Goal: Task Accomplishment & Management: Use online tool/utility

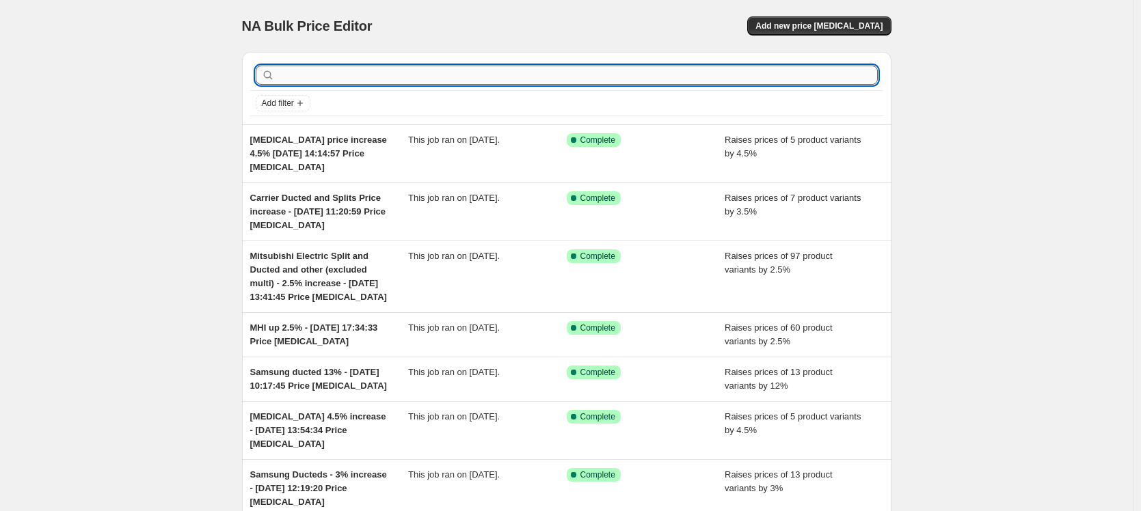
click at [316, 68] on input "text" at bounding box center [577, 75] width 600 height 19
type input "daikin cass"
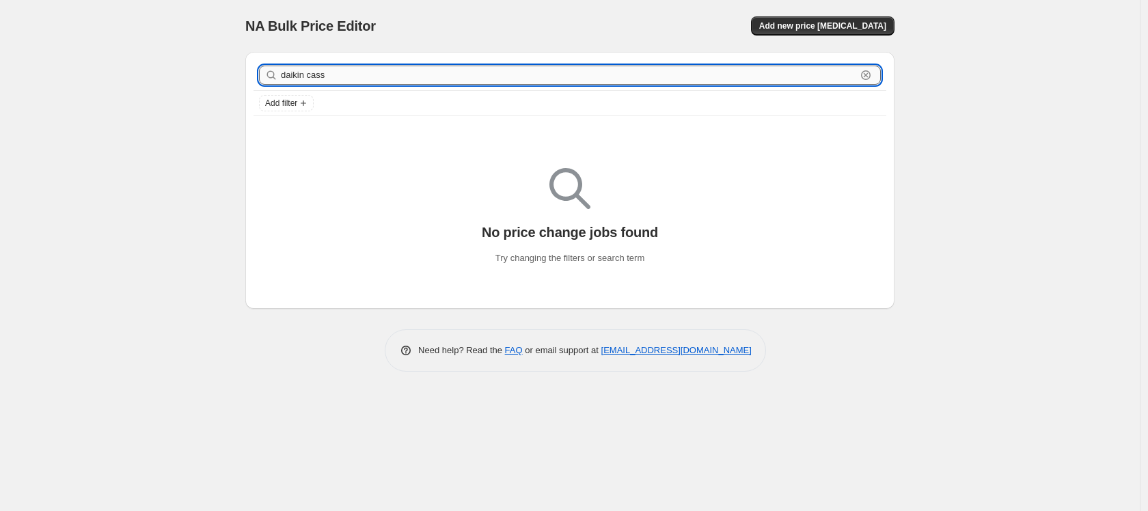
click at [349, 69] on input "daikin cass" at bounding box center [568, 75] width 575 height 19
type input "daikin cassette"
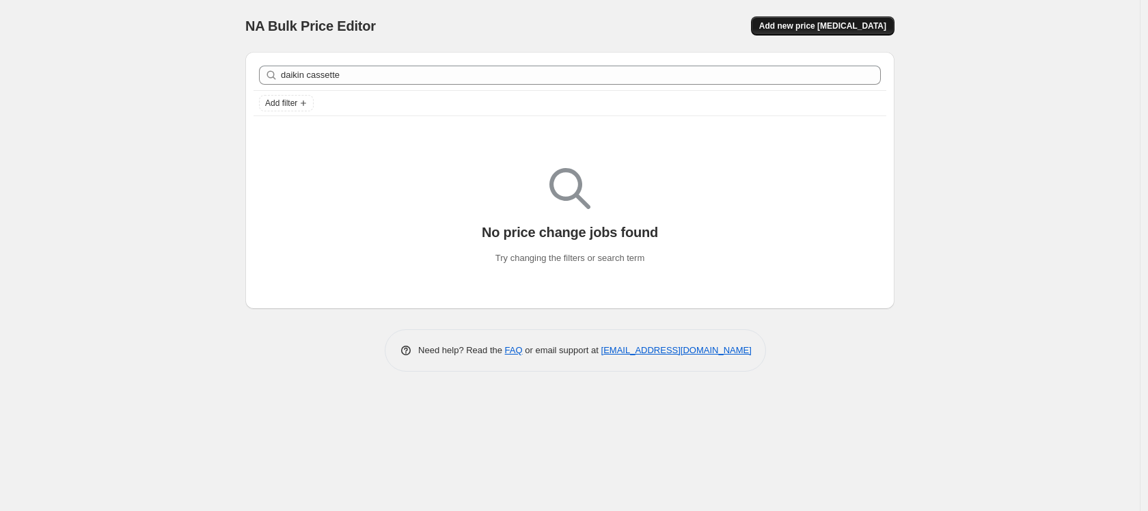
click at [828, 23] on span "Add new price [MEDICAL_DATA]" at bounding box center [822, 26] width 127 height 11
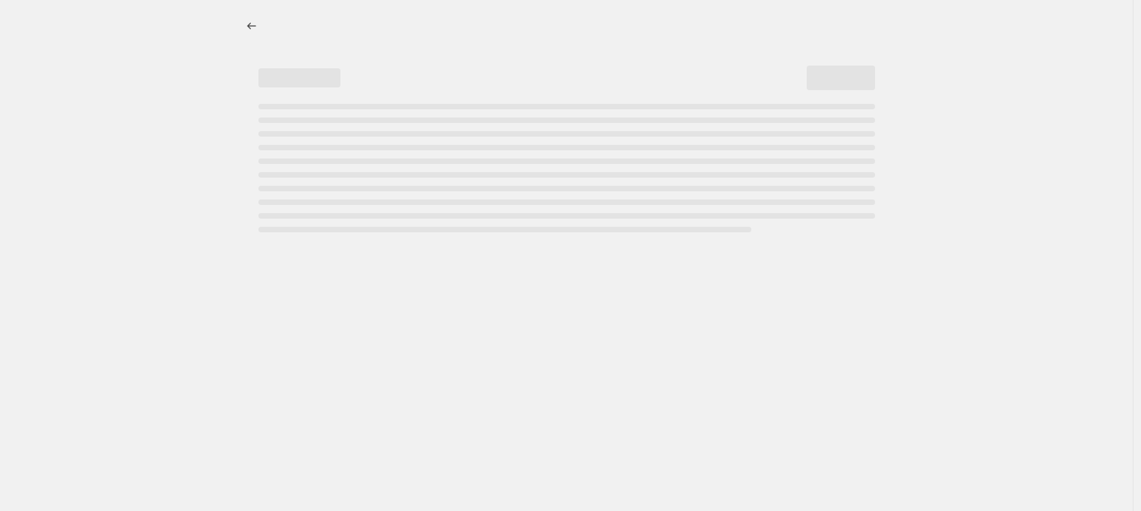
select select "percentage"
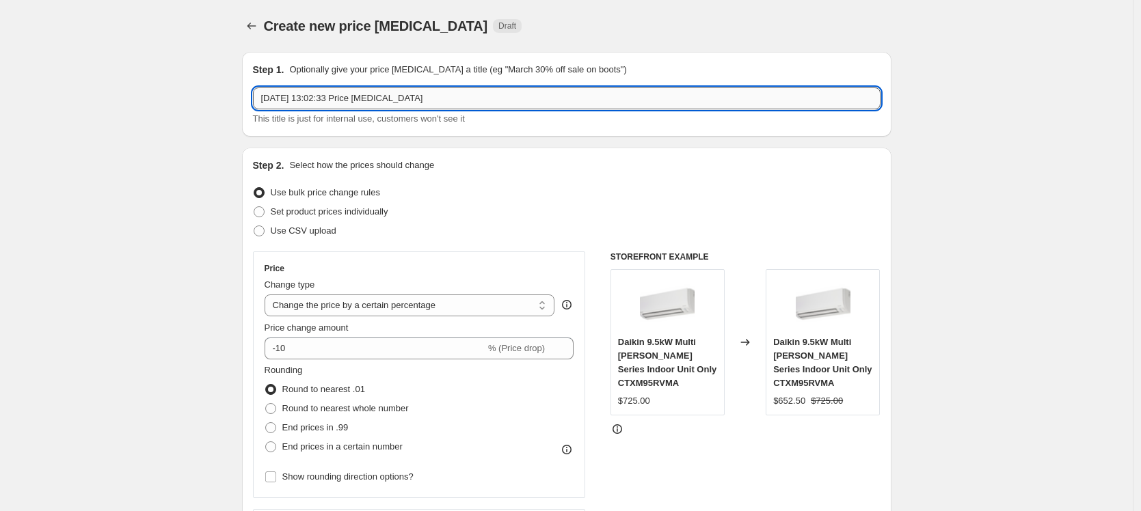
click at [263, 96] on input "[DATE] 13:02:33 Price [MEDICAL_DATA]" at bounding box center [566, 98] width 627 height 22
type input "Daikin casette 3% - [DATE] 13:02:33 Price [MEDICAL_DATA]"
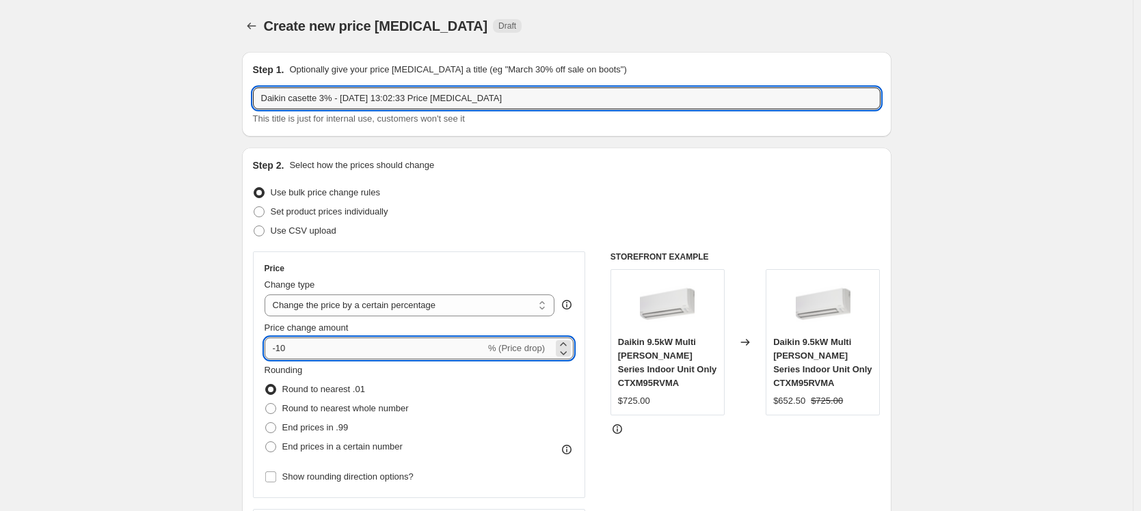
click at [367, 351] on input "-10" at bounding box center [374, 349] width 221 height 22
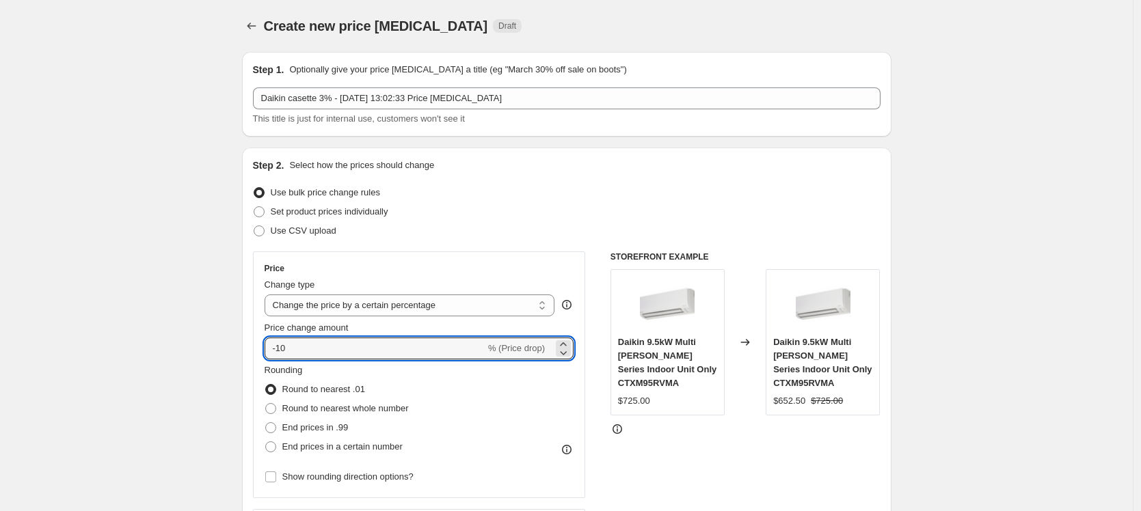
drag, startPoint x: 367, startPoint y: 351, endPoint x: 265, endPoint y: 340, distance: 102.3
click at [265, 340] on div "Price Change type Change the price to a certain amount Change the price by a ce…" at bounding box center [419, 374] width 333 height 247
type input "3"
click at [276, 408] on span at bounding box center [270, 408] width 11 height 11
click at [266, 404] on input "Round to nearest whole number" at bounding box center [265, 403] width 1 height 1
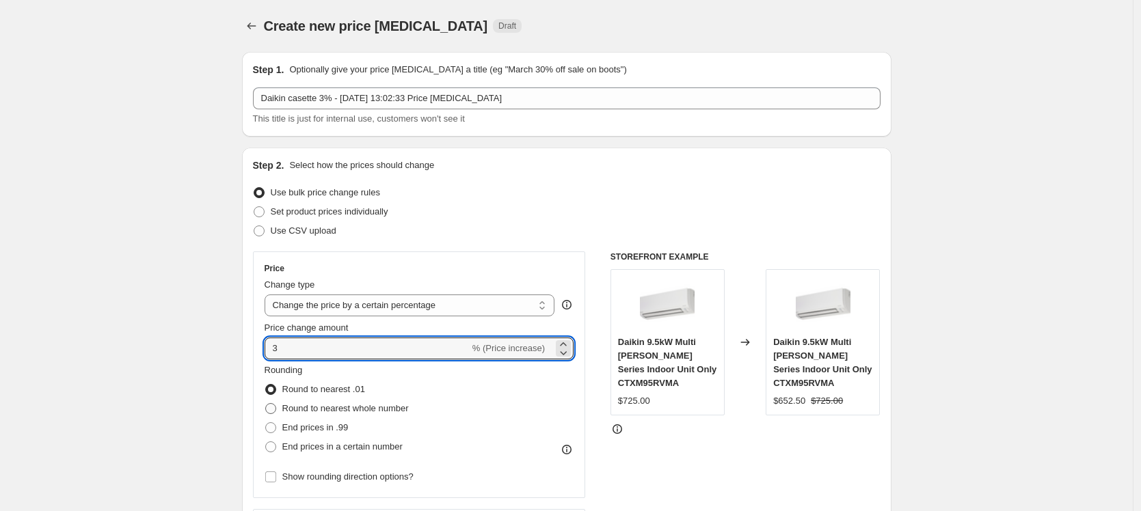
radio input "true"
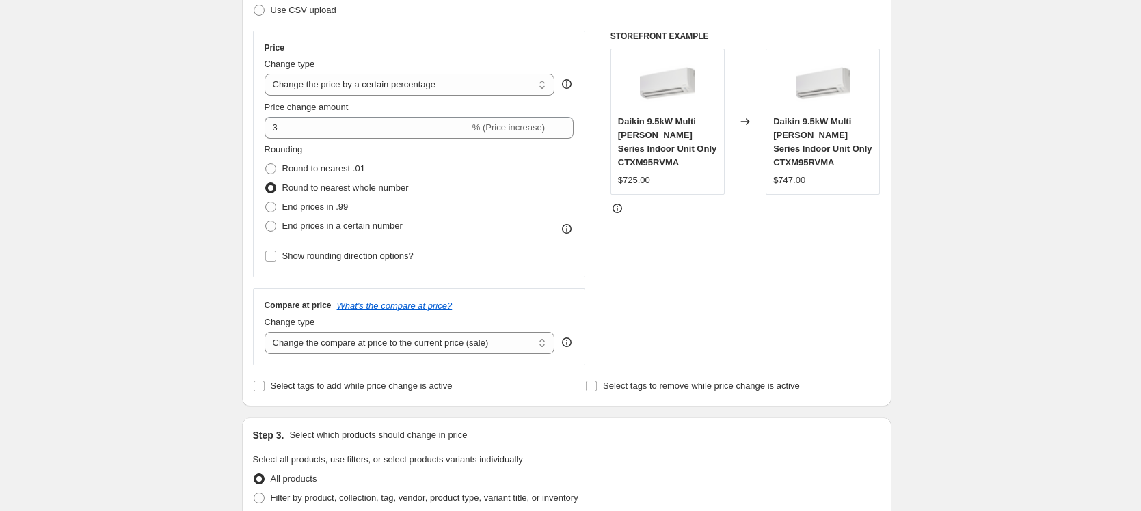
scroll to position [224, 0]
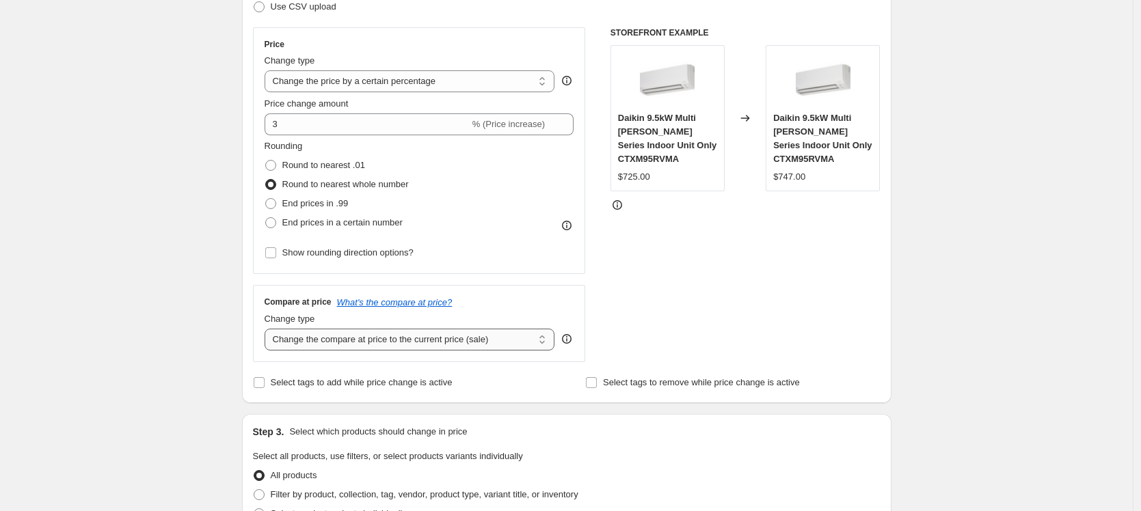
click at [545, 336] on select "Change the compare at price to the current price (sale) Change the compare at p…" at bounding box center [409, 340] width 290 height 22
select select "pp"
click at [268, 329] on select "Change the compare at price to the current price (sale) Change the compare at p…" at bounding box center [409, 340] width 290 height 22
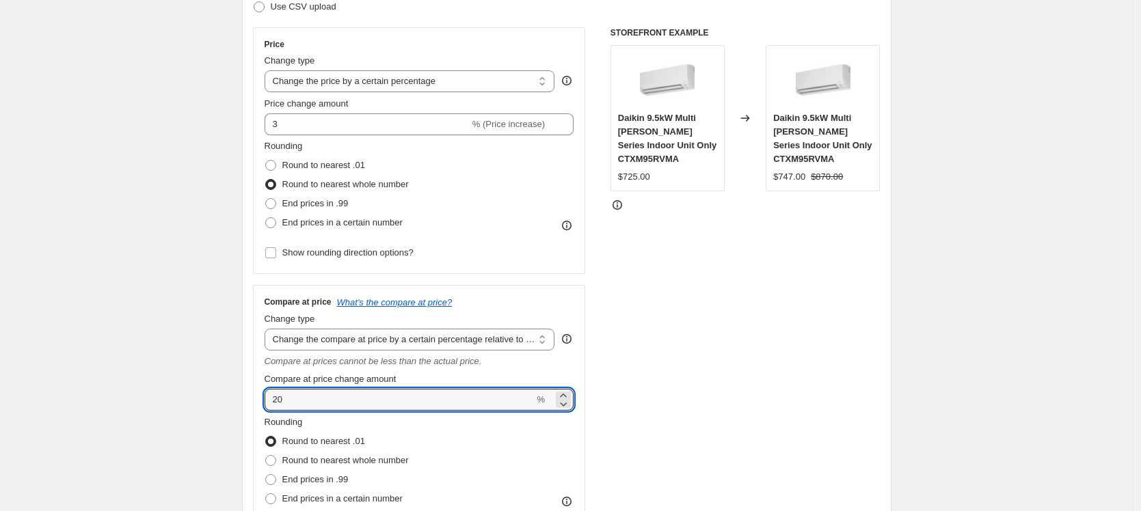
drag, startPoint x: 308, startPoint y: 400, endPoint x: 258, endPoint y: 394, distance: 50.3
click at [258, 394] on div "Compare at price What's the compare at price? Change type Change the compare at…" at bounding box center [419, 417] width 333 height 265
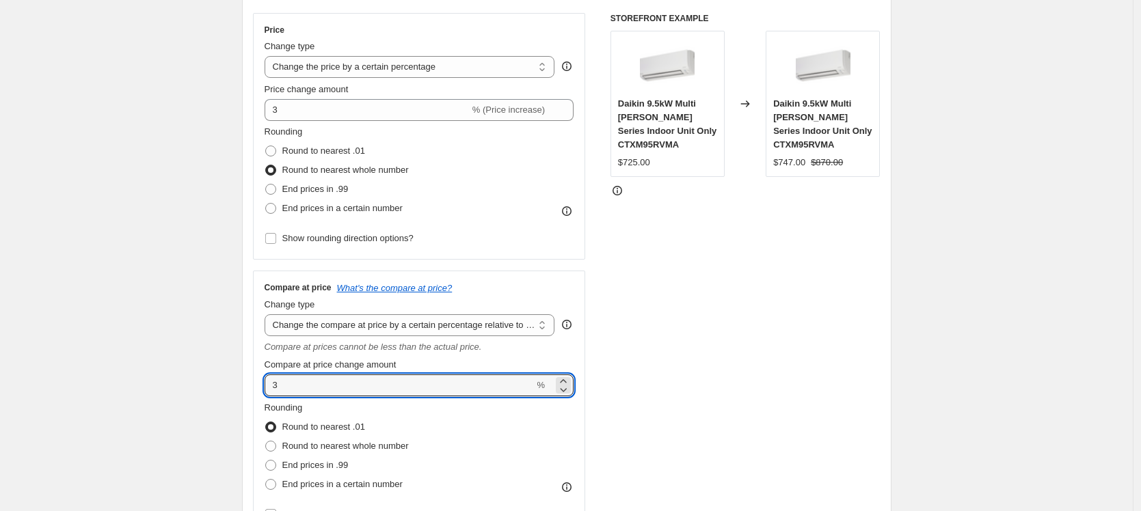
scroll to position [245, 0]
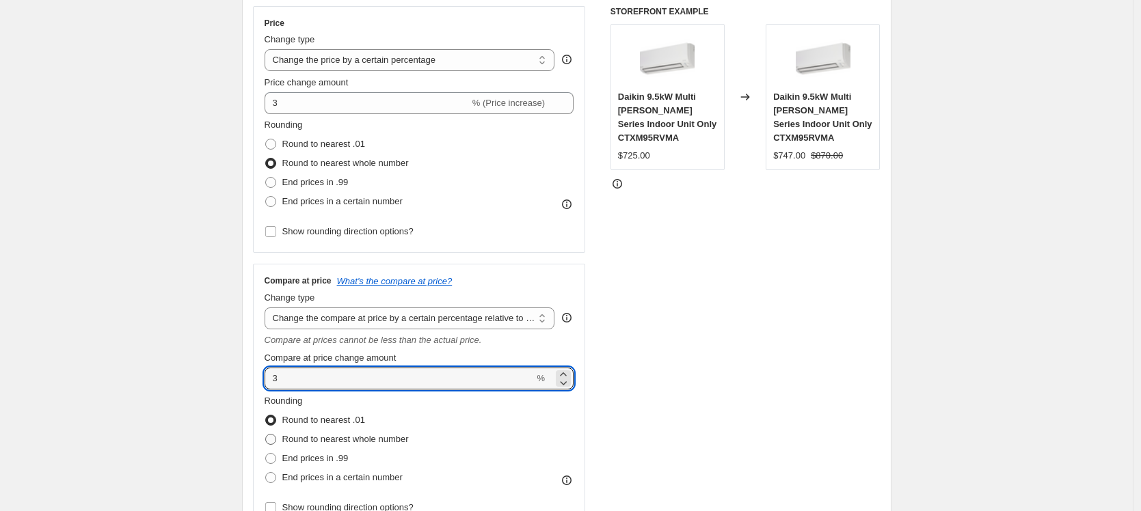
type input "3"
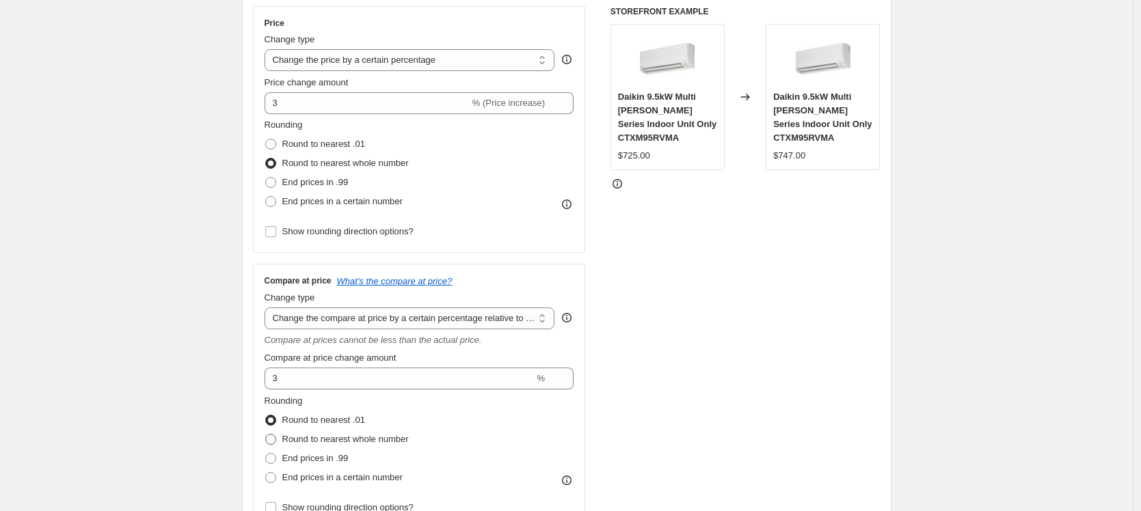
click at [281, 438] on label "Round to nearest whole number" at bounding box center [336, 439] width 144 height 19
click at [266, 435] on input "Round to nearest whole number" at bounding box center [265, 434] width 1 height 1
radio input "true"
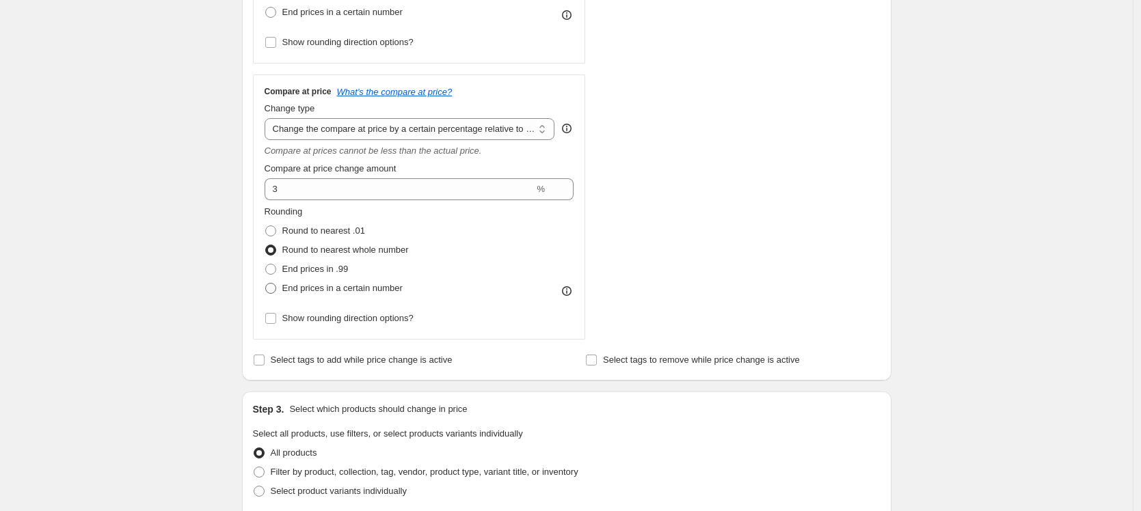
scroll to position [458, 0]
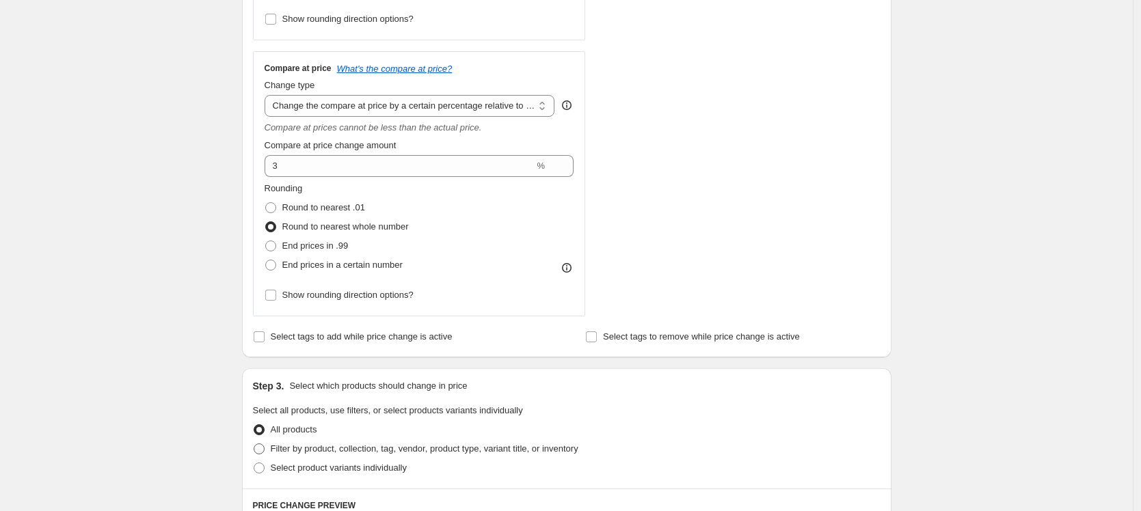
click at [260, 447] on span at bounding box center [259, 449] width 11 height 11
click at [254, 444] on input "Filter by product, collection, tag, vendor, product type, variant title, or inv…" at bounding box center [254, 444] width 1 height 1
radio input "true"
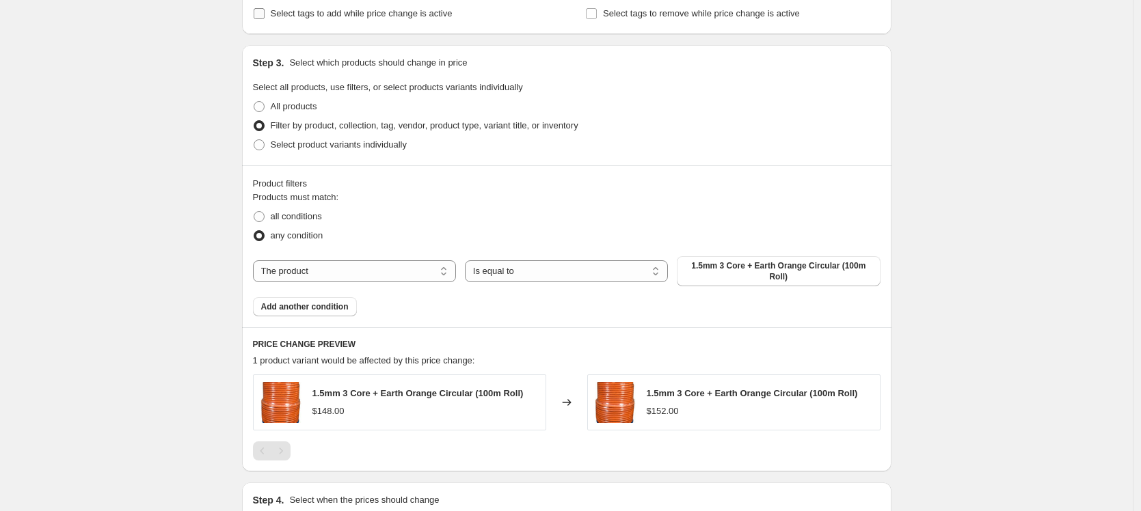
scroll to position [784, 0]
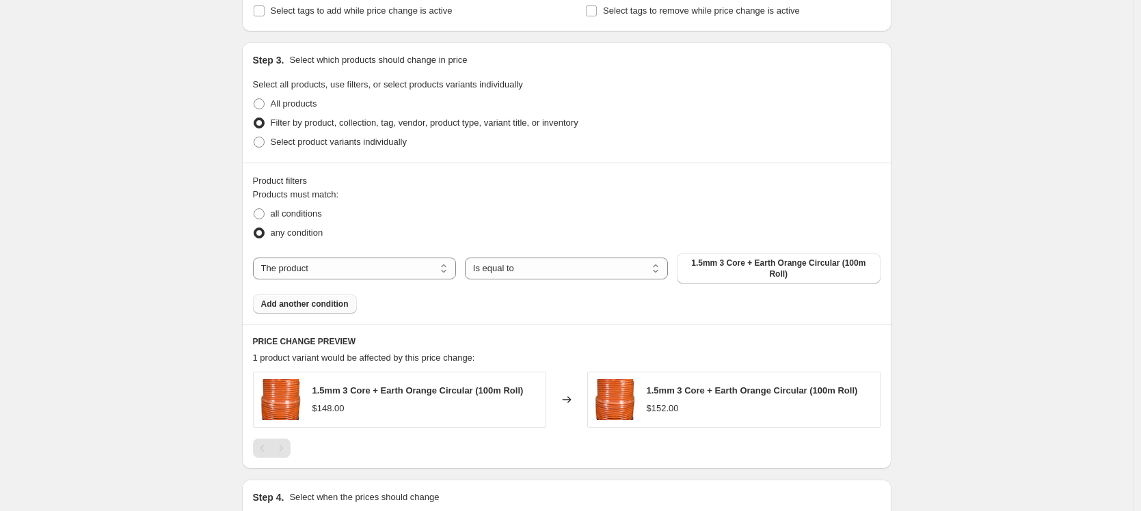
click at [313, 298] on button "Add another condition" at bounding box center [305, 304] width 104 height 19
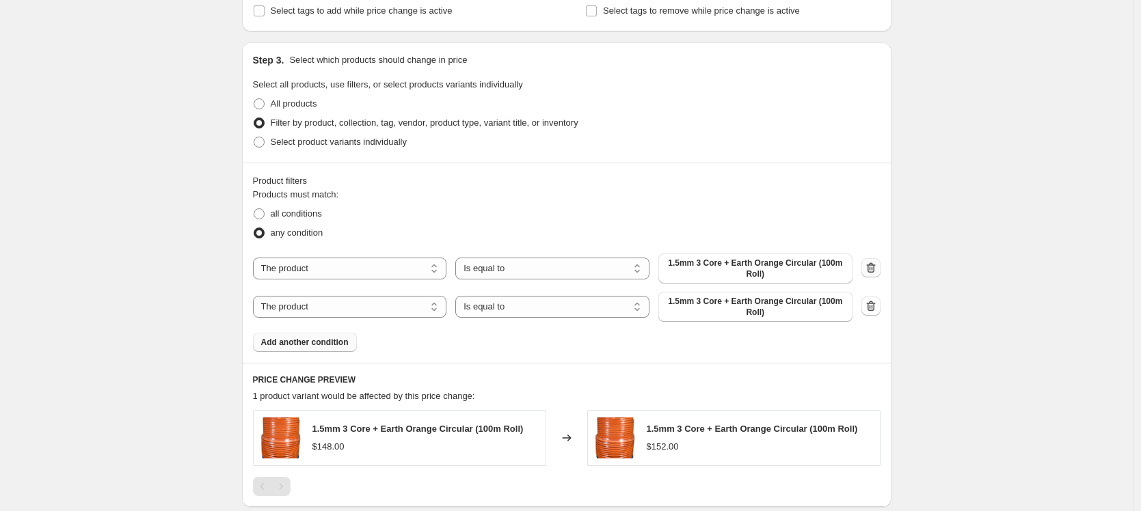
click at [870, 266] on icon "button" at bounding box center [871, 268] width 14 height 14
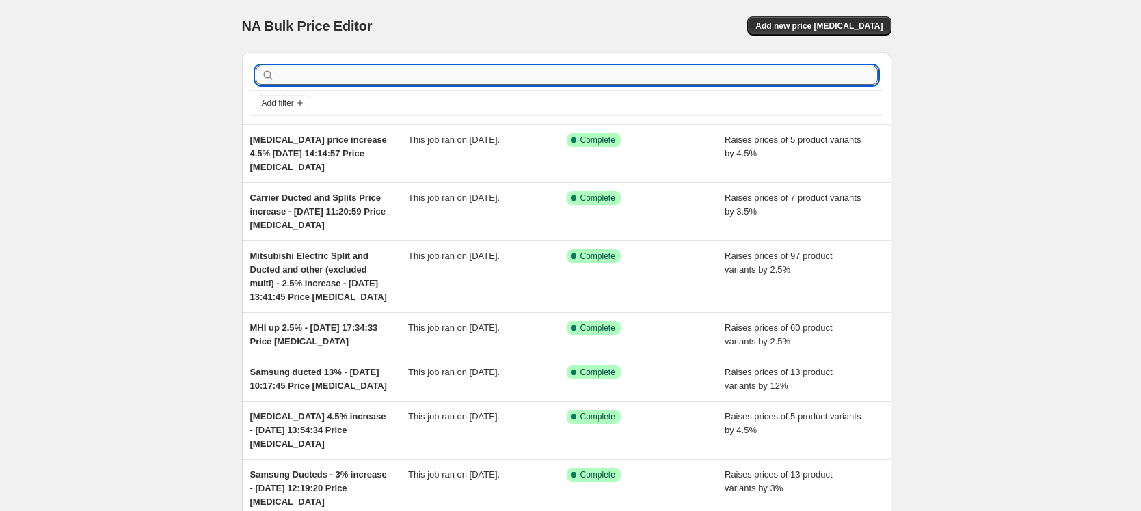
click at [333, 72] on input "text" at bounding box center [577, 75] width 600 height 19
type input "casette"
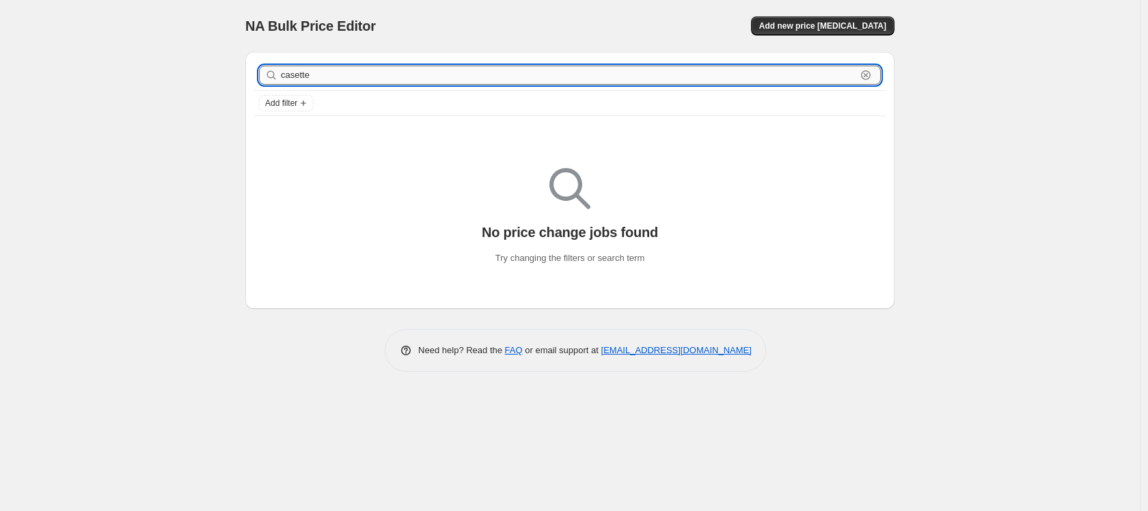
click at [335, 77] on input "casette" at bounding box center [568, 75] width 575 height 19
drag, startPoint x: 335, startPoint y: 77, endPoint x: 241, endPoint y: 77, distance: 94.3
click at [241, 77] on div "casette Clear Add filter No price change jobs found Try changing the filters or…" at bounding box center [564, 175] width 660 height 268
paste input "Cas"
type input "Cassette"
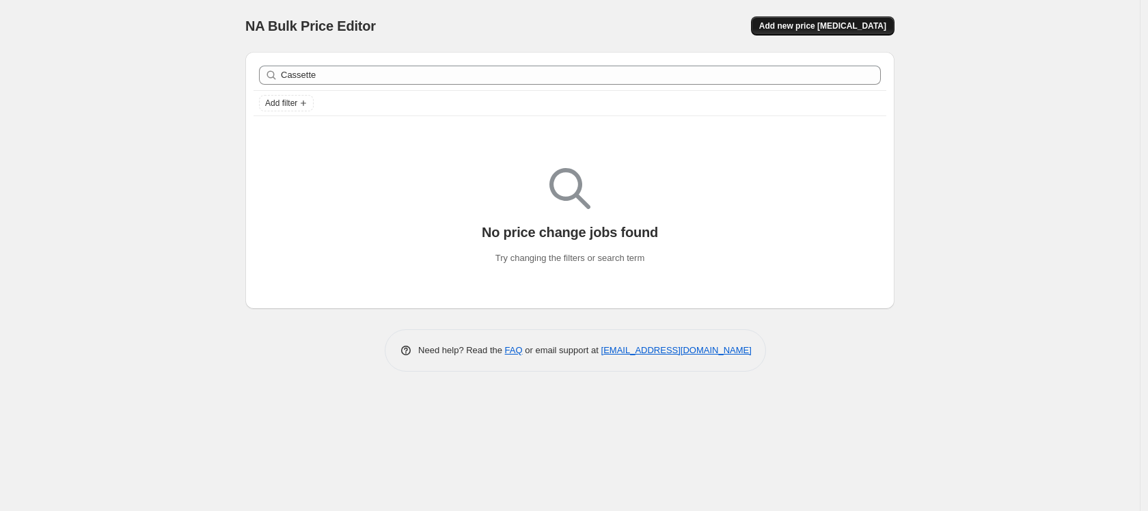
click at [851, 21] on span "Add new price [MEDICAL_DATA]" at bounding box center [822, 26] width 127 height 11
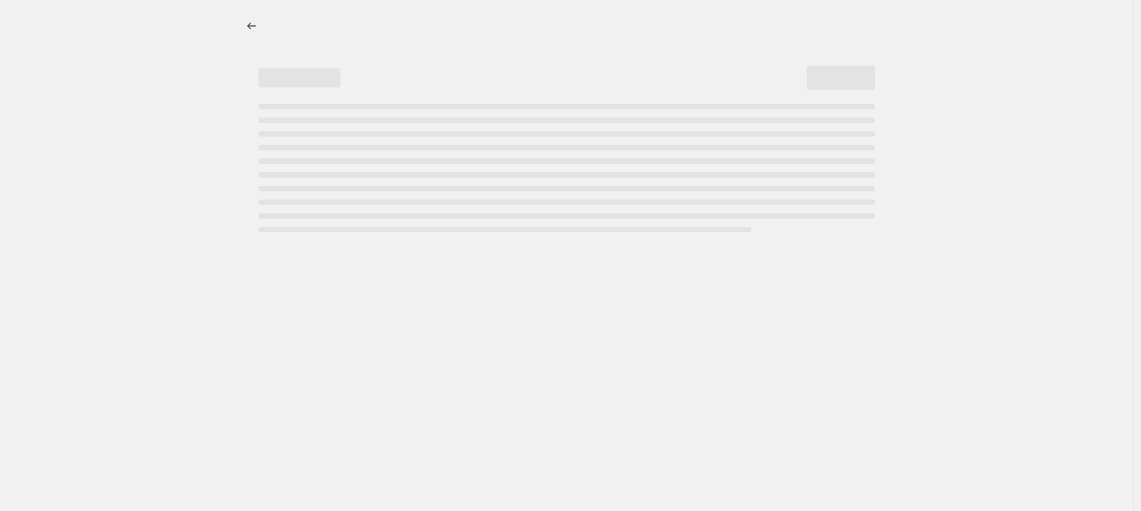
select select "percentage"
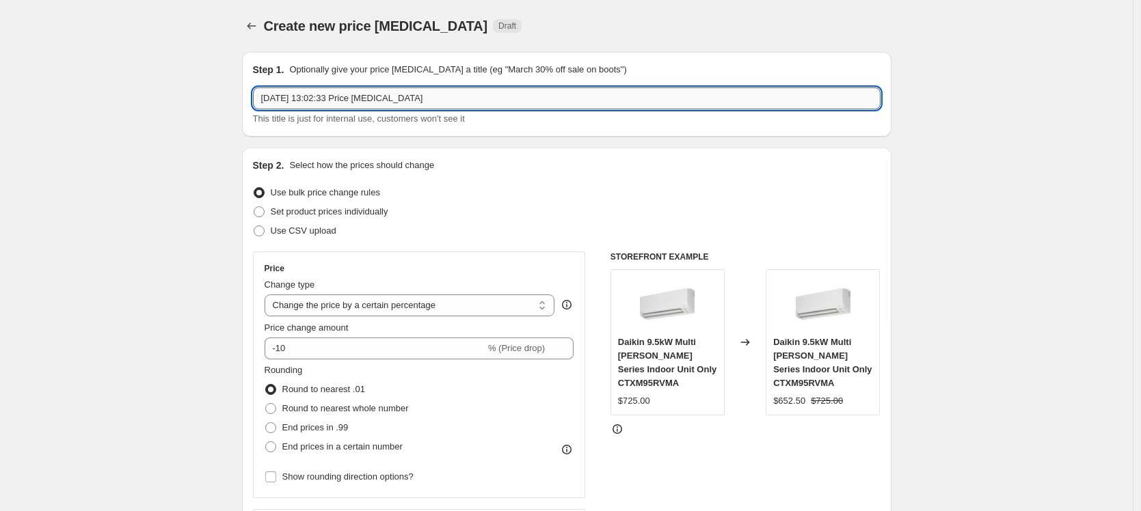
click at [264, 96] on input "[DATE] 13:02:33 Price [MEDICAL_DATA]" at bounding box center [566, 98] width 627 height 22
paste input "Cassette"
type input "Daikin Cassette 3% - [DATE] 13:02:33 Price [MEDICAL_DATA]"
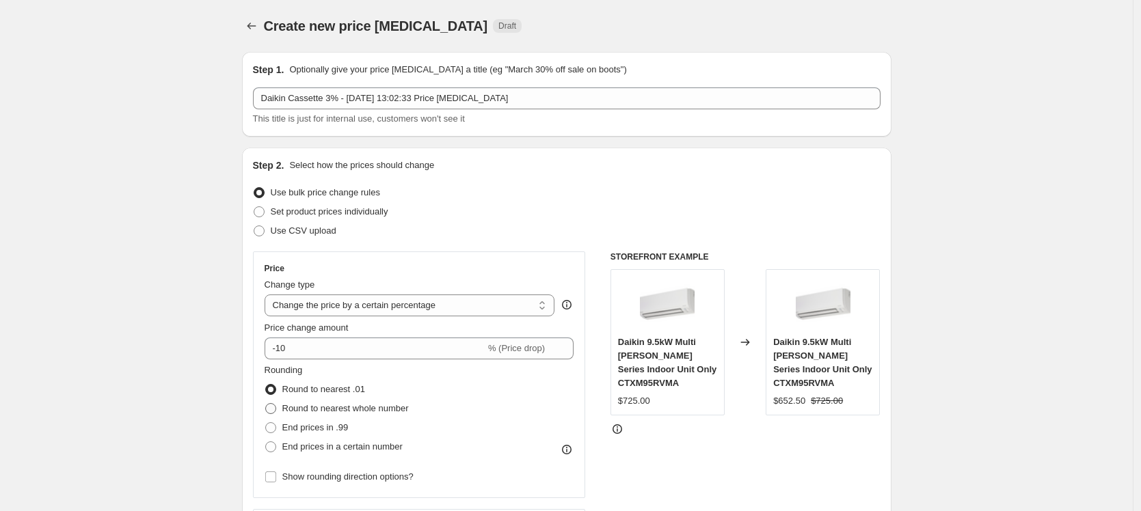
click at [273, 409] on span at bounding box center [270, 408] width 11 height 11
click at [266, 404] on input "Round to nearest whole number" at bounding box center [265, 403] width 1 height 1
radio input "true"
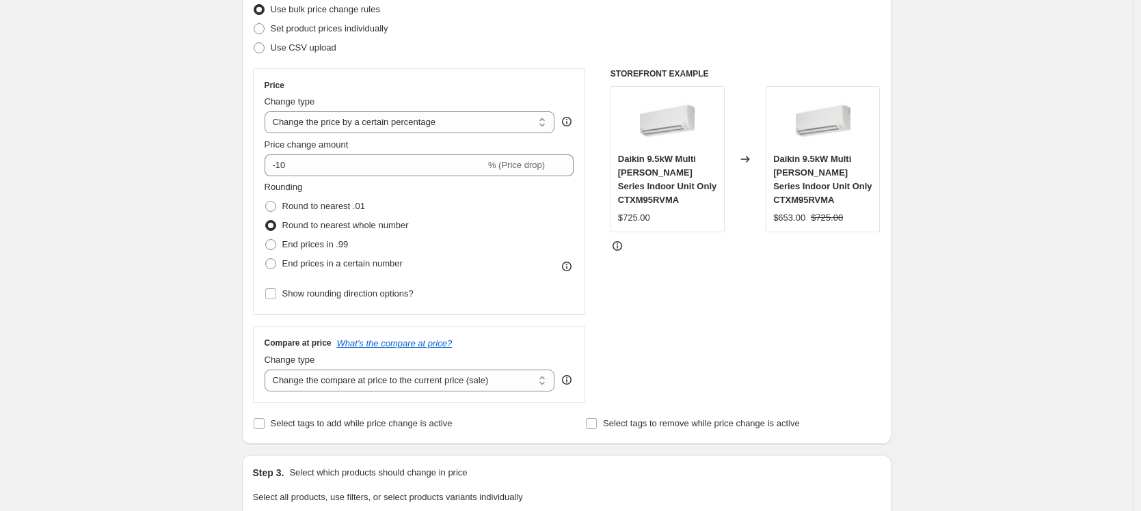
scroll to position [193, 0]
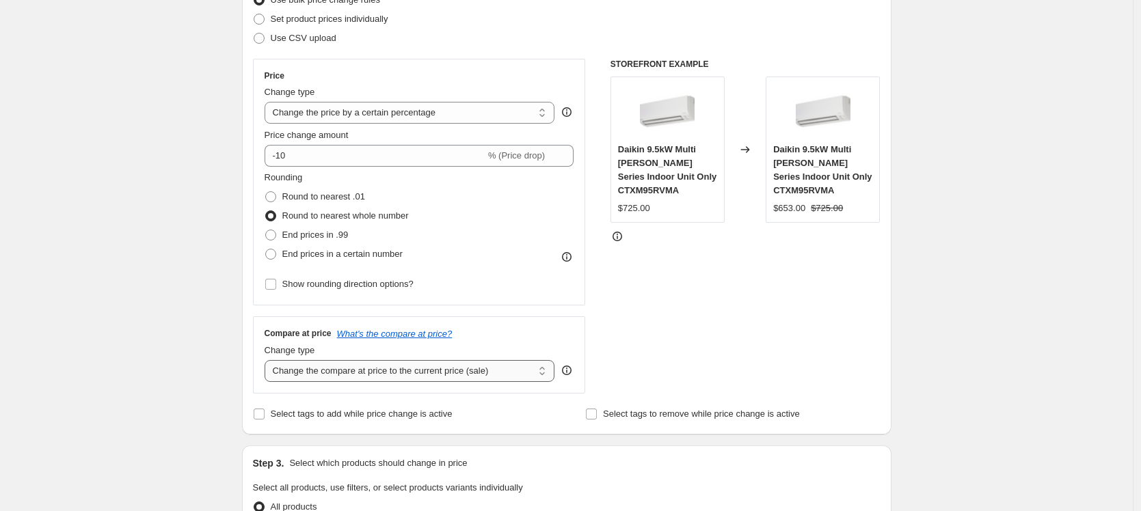
click at [517, 372] on select "Change the compare at price to the current price (sale) Change the compare at p…" at bounding box center [409, 371] width 290 height 22
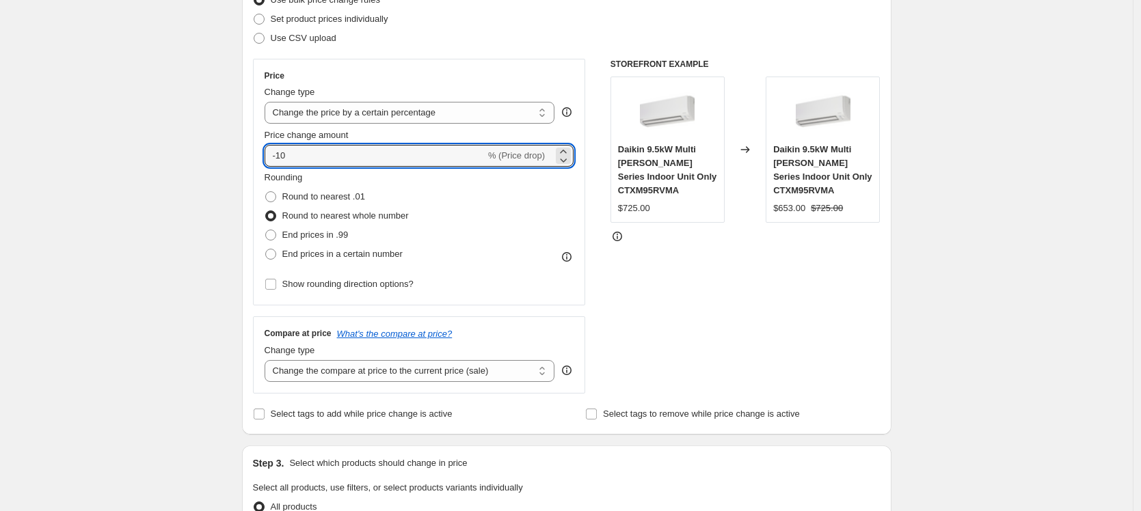
drag, startPoint x: 344, startPoint y: 154, endPoint x: 208, endPoint y: 153, distance: 135.3
click at [208, 153] on div "Create new price [MEDICAL_DATA]. This page is ready Create new price [MEDICAL_D…" at bounding box center [566, 492] width 1132 height 1370
type input "3"
click at [397, 365] on select "Change the compare at price to the current price (sale) Change the compare at p…" at bounding box center [409, 371] width 290 height 22
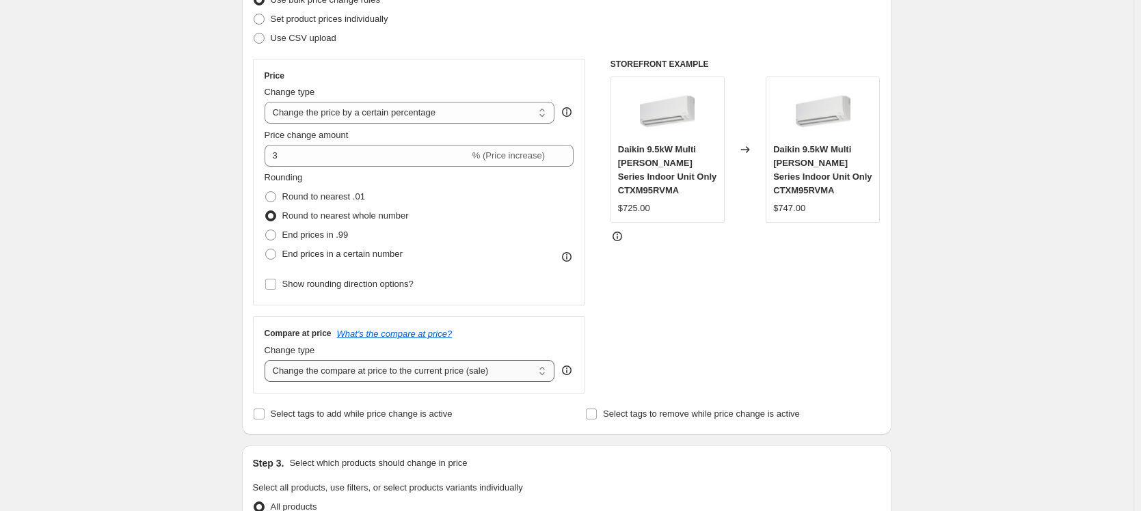
select select "pp"
click at [268, 360] on select "Change the compare at price to the current price (sale) Change the compare at p…" at bounding box center [409, 371] width 290 height 22
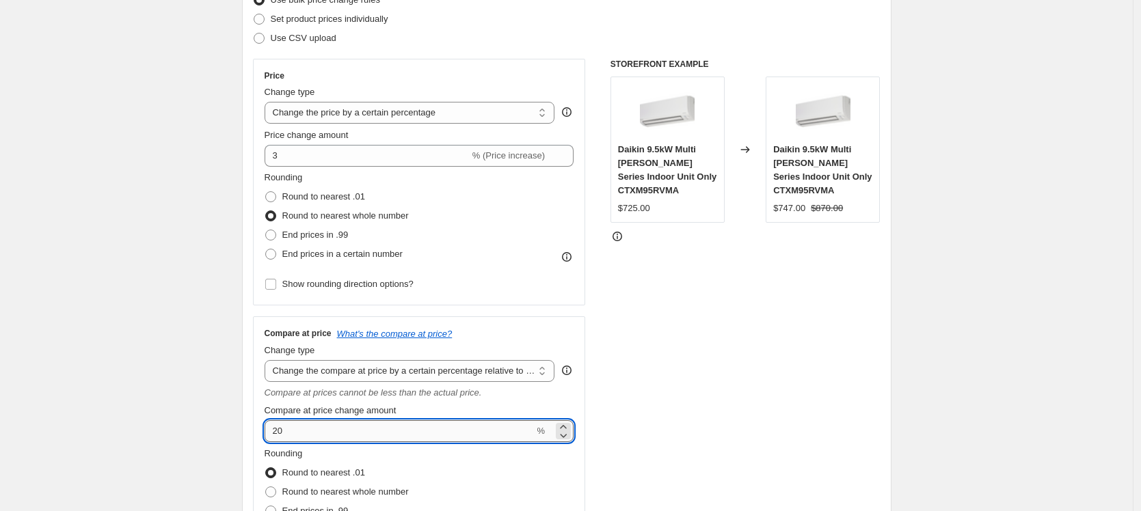
click at [372, 422] on input "20" at bounding box center [399, 431] width 270 height 22
drag, startPoint x: 304, startPoint y: 428, endPoint x: 267, endPoint y: 426, distance: 37.7
click at [267, 426] on div "Compare at price What's the compare at price? Change type Change the compare at…" at bounding box center [419, 448] width 333 height 265
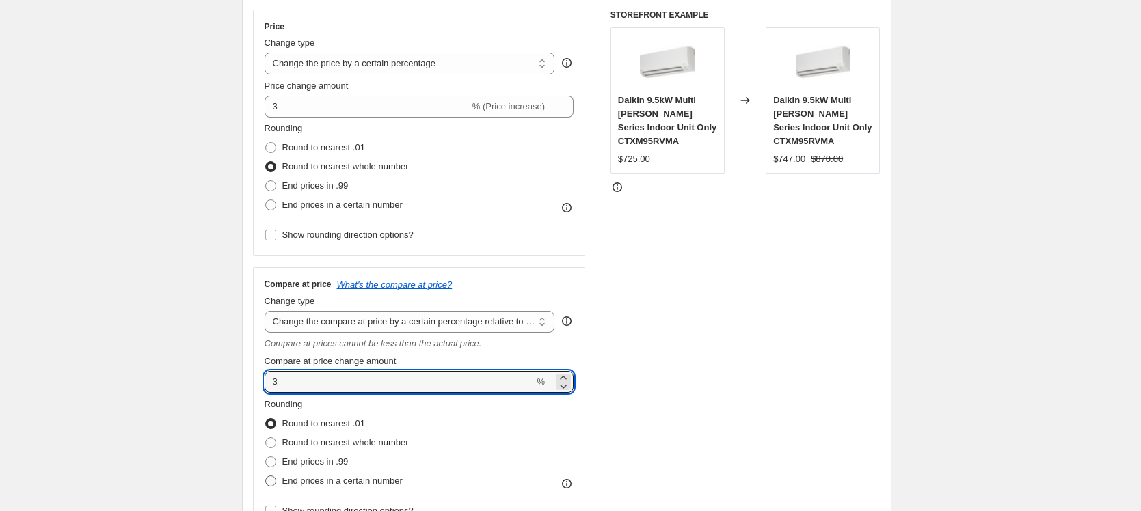
scroll to position [305, 0]
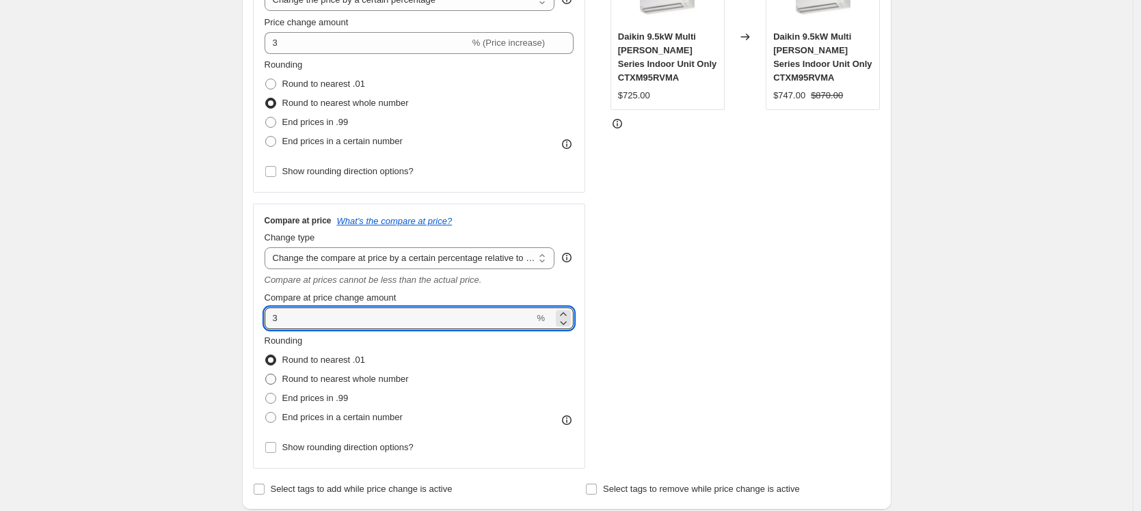
type input "3"
click at [276, 381] on span at bounding box center [270, 379] width 11 height 11
click at [266, 375] on input "Round to nearest whole number" at bounding box center [265, 374] width 1 height 1
radio input "true"
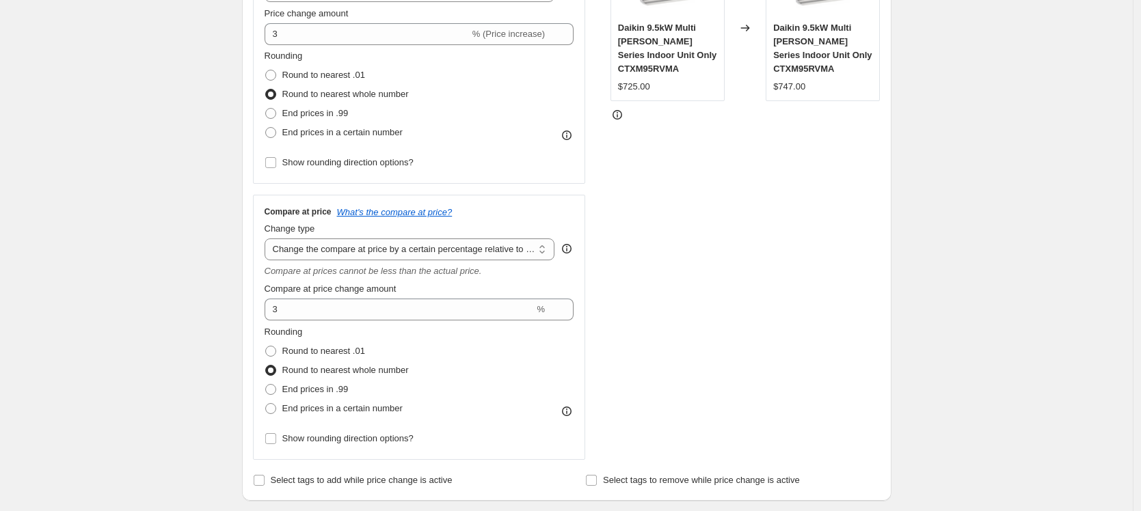
scroll to position [571, 0]
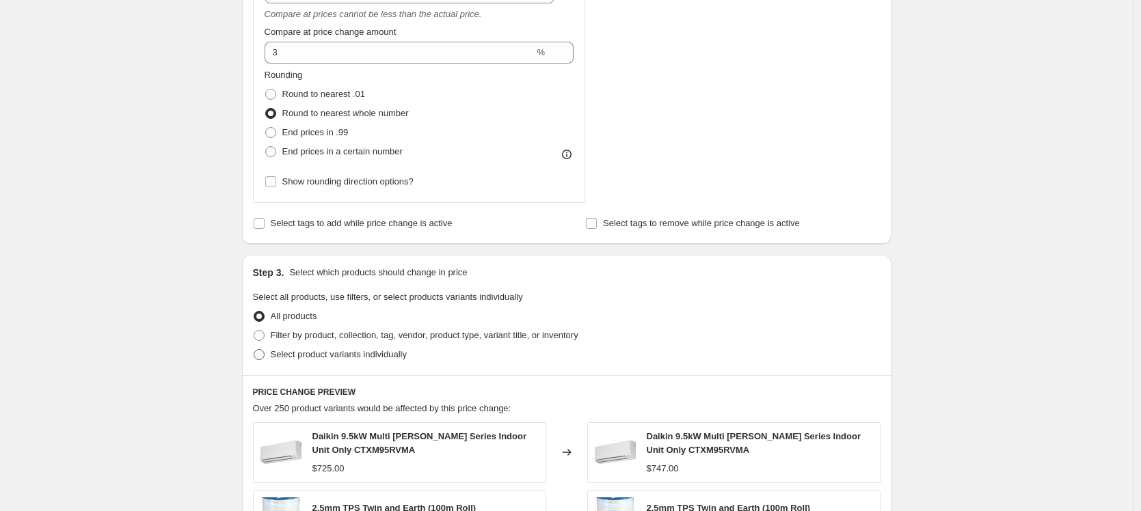
click at [264, 357] on span at bounding box center [259, 354] width 11 height 11
click at [254, 350] on input "Select product variants individually" at bounding box center [254, 349] width 1 height 1
radio input "true"
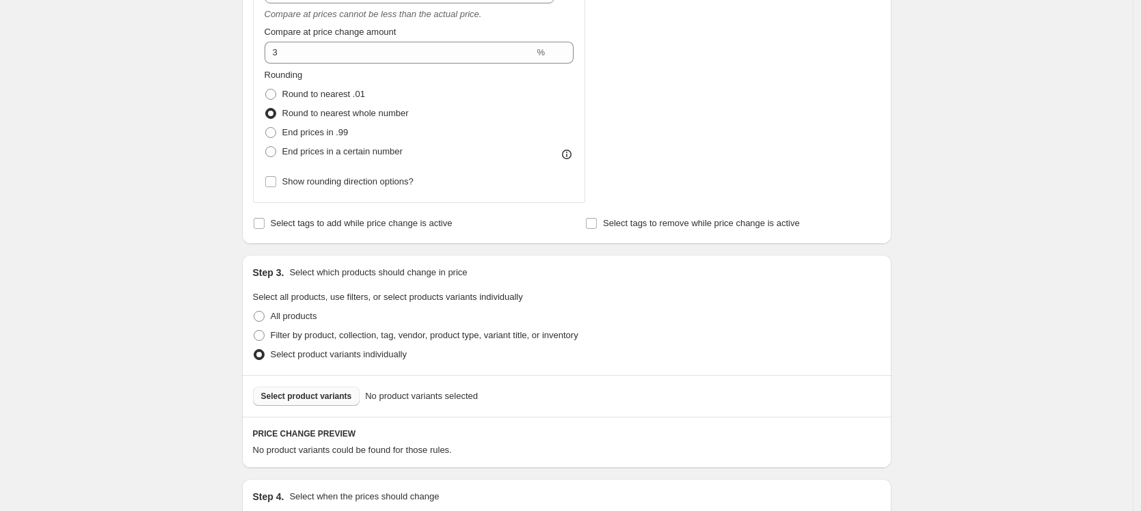
click at [293, 393] on span "Select product variants" at bounding box center [306, 396] width 91 height 11
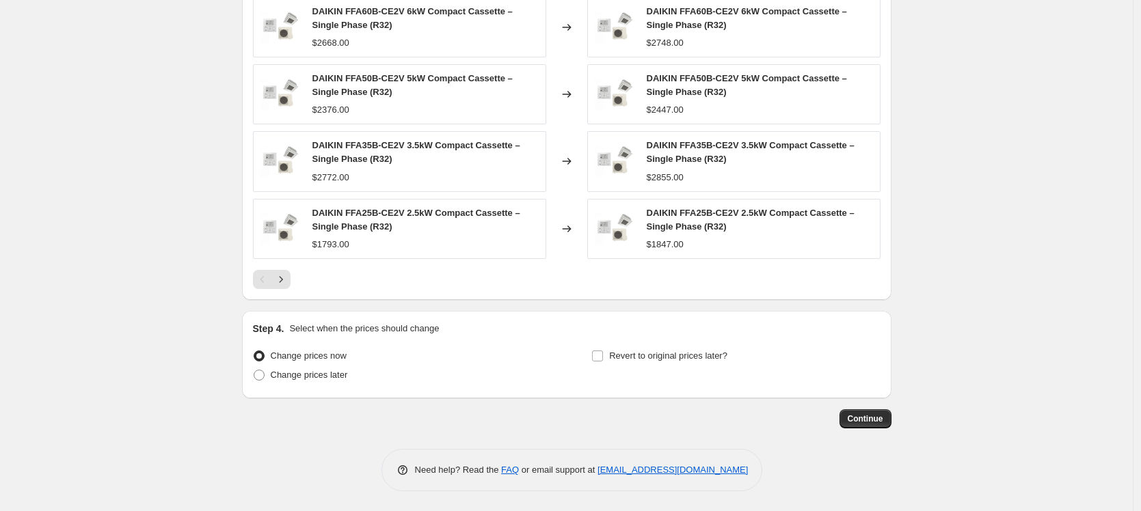
scroll to position [1106, 0]
click at [867, 417] on span "Continue" at bounding box center [865, 418] width 36 height 11
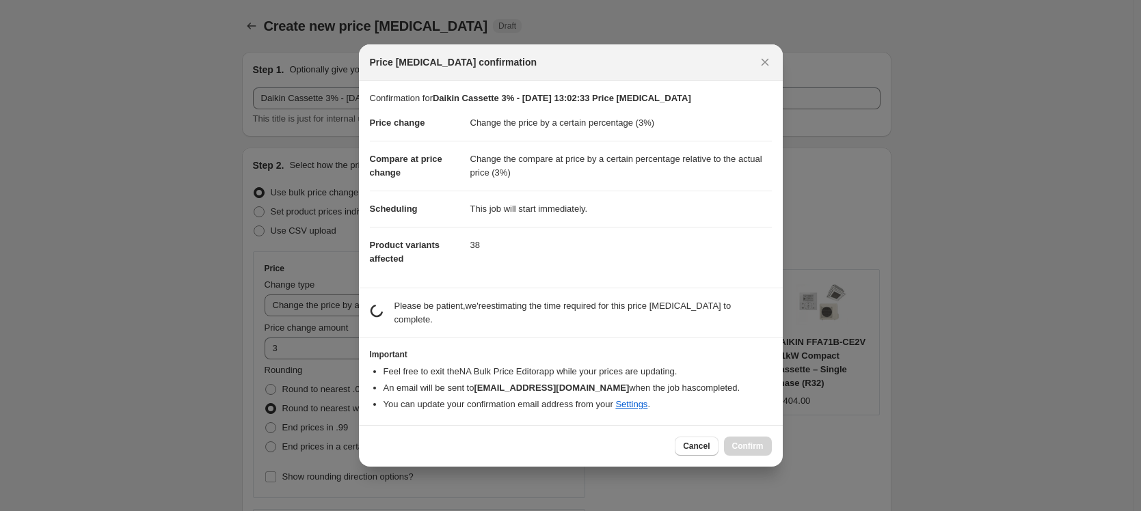
scroll to position [0, 0]
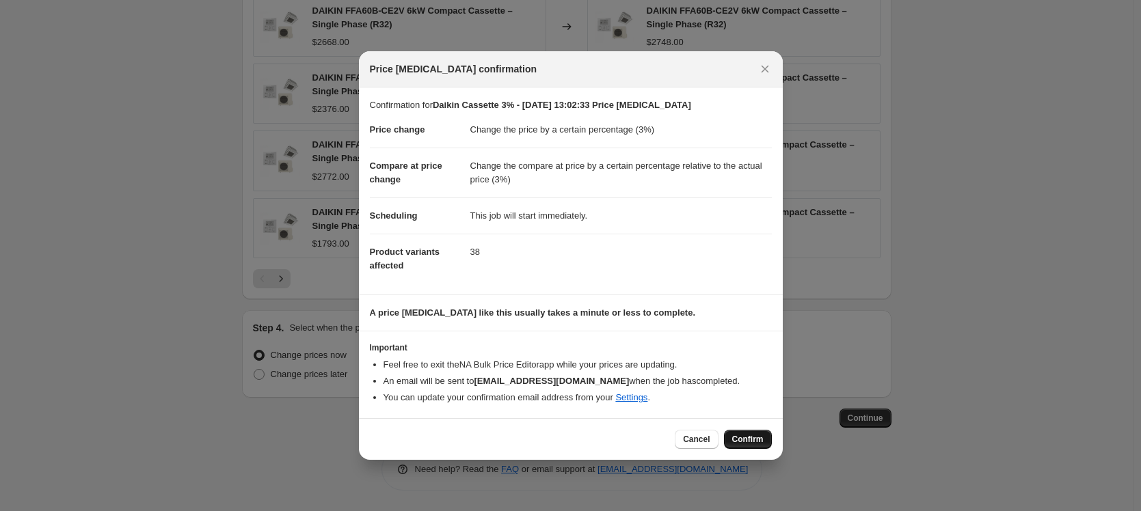
click at [741, 437] on span "Confirm" at bounding box center [747, 439] width 31 height 11
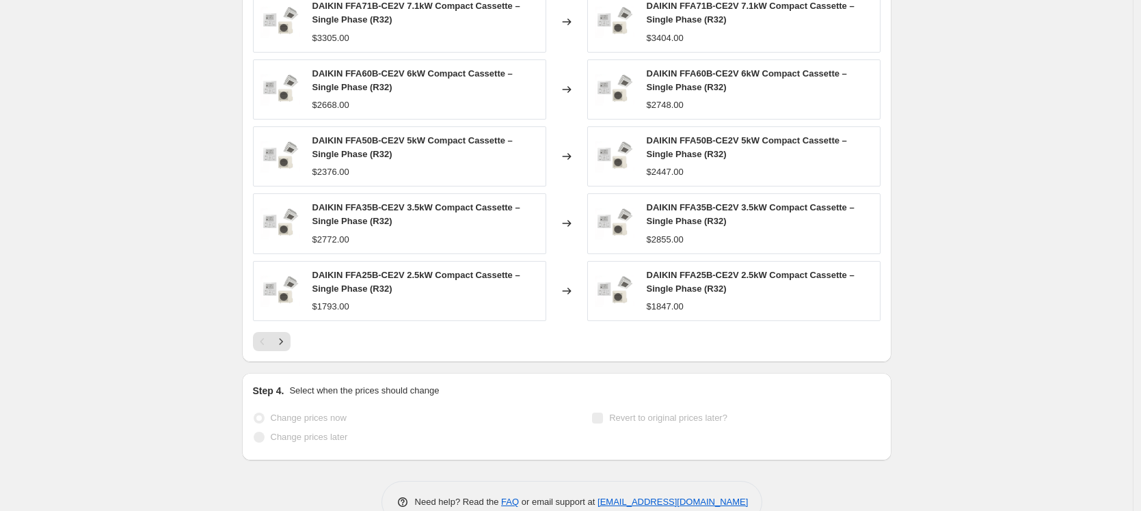
scroll to position [1142, 0]
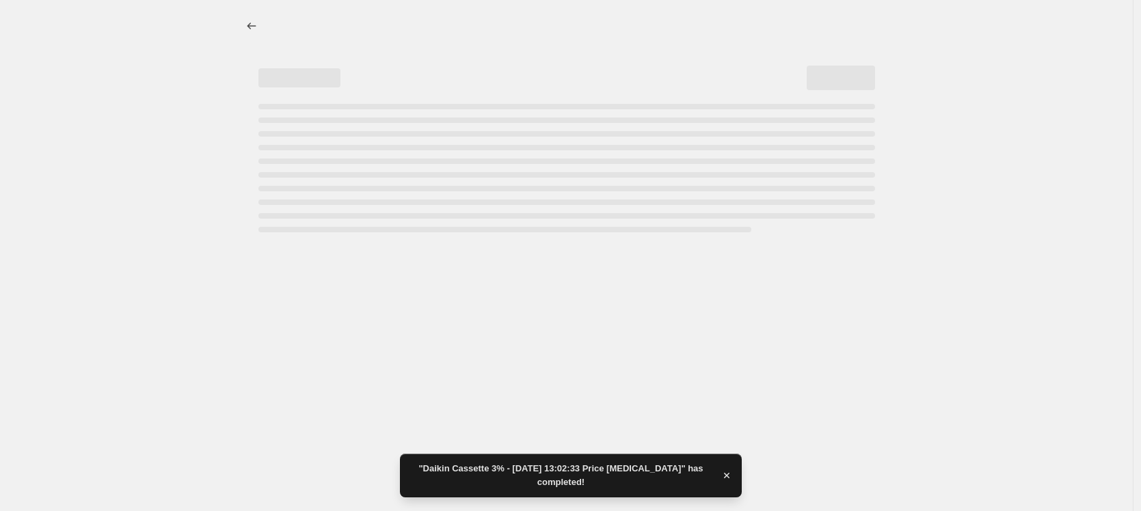
select select "percentage"
select select "pp"
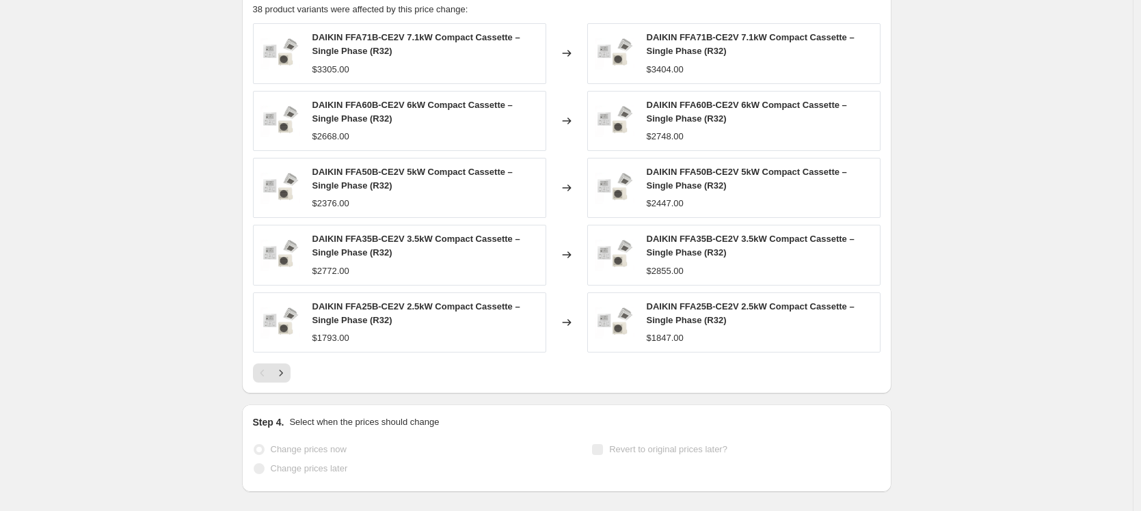
scroll to position [0, 0]
